Goal: Task Accomplishment & Management: Use online tool/utility

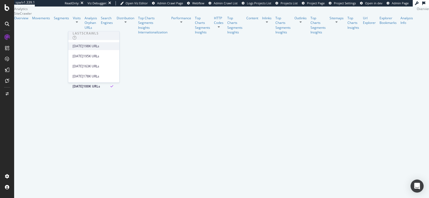
click at [83, 45] on div "[DATE]" at bounding box center [78, 46] width 11 height 5
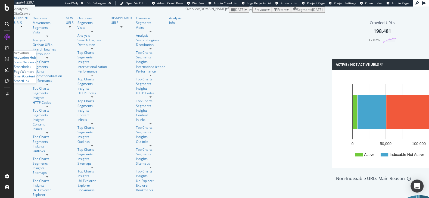
click at [29, 74] on div "PageWorkers" at bounding box center [24, 71] width 20 height 5
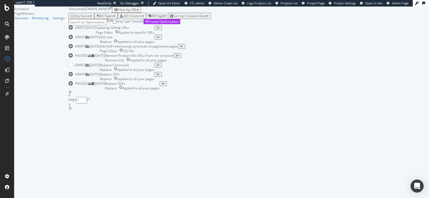
scroll to position [70, 0]
click at [174, 58] on div "Remove Product Info URLs from site structure" at bounding box center [139, 55] width 69 height 5
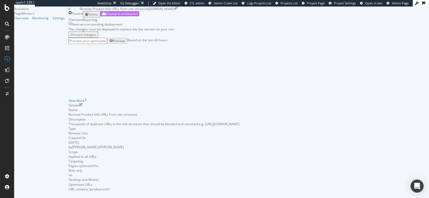
click at [138, 16] on div "Deploy to production" at bounding box center [122, 13] width 32 height 5
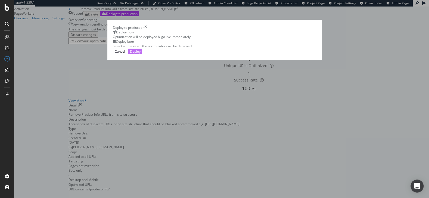
click at [141, 54] on div "Deploy" at bounding box center [135, 51] width 11 height 5
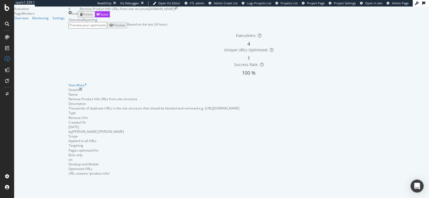
click at [220, 22] on div "Overview Reporting" at bounding box center [249, 19] width 361 height 5
click at [259, 22] on div "Overview Reporting" at bounding box center [249, 19] width 361 height 5
click at [69, 11] on div "Remove Product Info URLs from site structure" at bounding box center [109, 9] width 80 height 5
click at [69, 11] on div "Remove Product Info URLs from site structure [DOMAIN_NAME]" at bounding box center [249, 9] width 361 height 5
click at [69, 11] on icon at bounding box center [70, 8] width 2 height 3
